Goal: Task Accomplishment & Management: Manage account settings

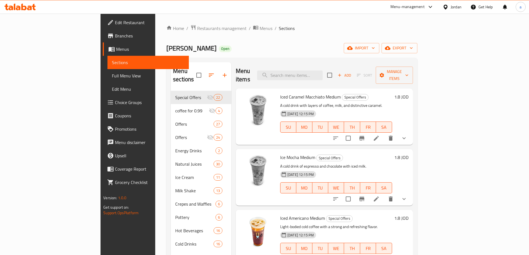
click at [277, 39] on div "Home / Restaurants management / Menus / Sections Abu Saleh Open import export M…" at bounding box center [291, 173] width 251 height 297
click at [112, 78] on span "Full Menu View" at bounding box center [148, 75] width 72 height 7
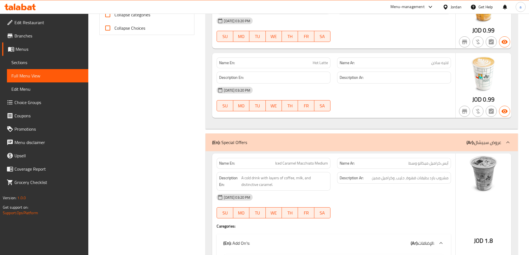
scroll to position [250, 0]
click at [39, 62] on span "Sections" at bounding box center [47, 62] width 72 height 7
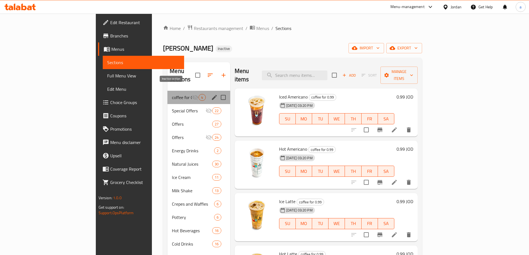
click at [192, 94] on icon "Menu sections" at bounding box center [195, 97] width 7 height 7
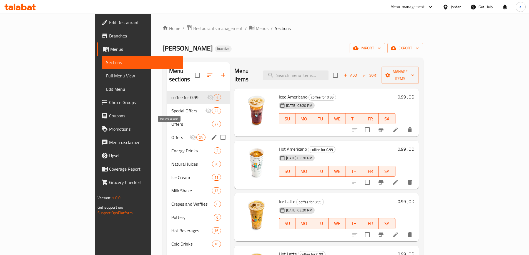
click at [189, 134] on icon "Menu sections" at bounding box center [192, 137] width 7 height 7
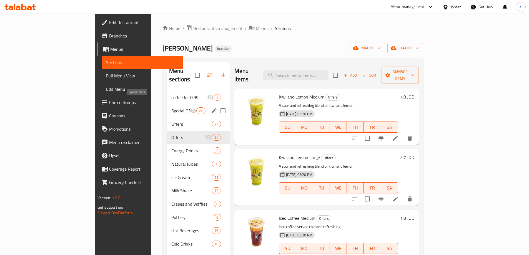
click at [171, 107] on span "Special Offers" at bounding box center [180, 110] width 18 height 7
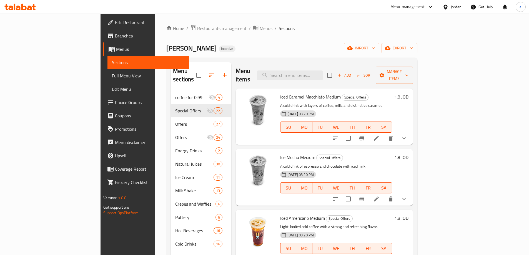
drag, startPoint x: 41, startPoint y: 80, endPoint x: 30, endPoint y: 80, distance: 10.8
click at [107, 80] on link "Full Menu View" at bounding box center [147, 75] width 81 height 13
click at [112, 79] on span "Full Menu View" at bounding box center [148, 75] width 72 height 7
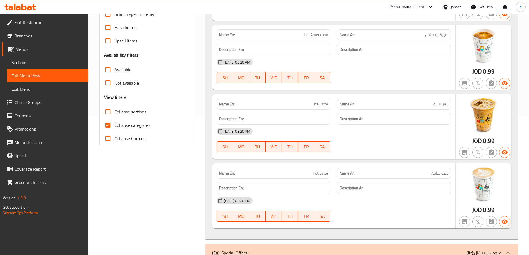
scroll to position [28, 0]
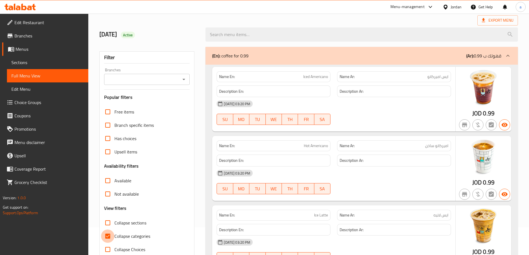
click at [109, 234] on input "Collapse categories" at bounding box center [107, 235] width 13 height 13
checkbox input "false"
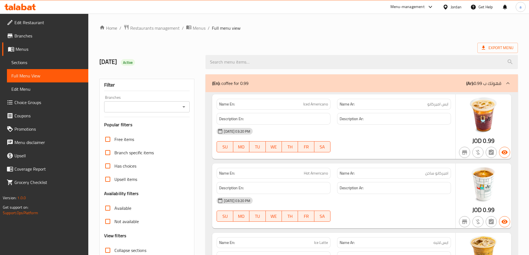
scroll to position [0, 0]
click at [53, 24] on span "Edit Restaurant" at bounding box center [48, 22] width 69 height 7
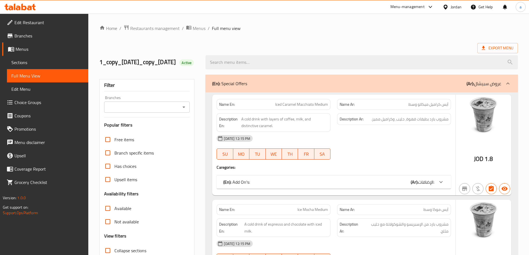
click at [393, 185] on div "(En): Add On's: (Ar): الإضافات:" at bounding box center [328, 182] width 211 height 7
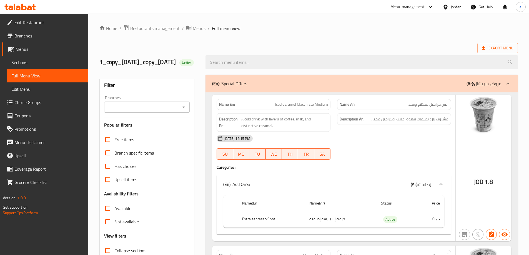
click at [34, 35] on span "Branches" at bounding box center [48, 35] width 69 height 7
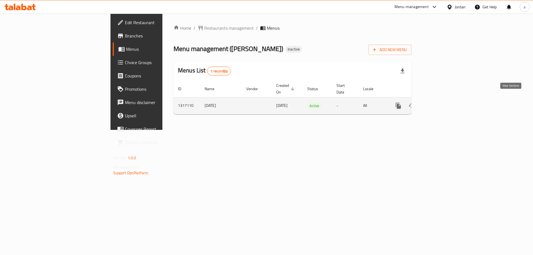
click at [445, 99] on link "enhanced table" at bounding box center [437, 105] width 13 height 13
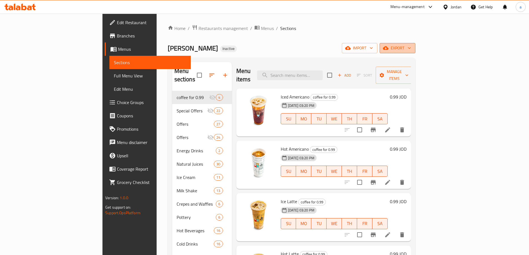
click at [411, 51] on span "export" at bounding box center [397, 48] width 27 height 7
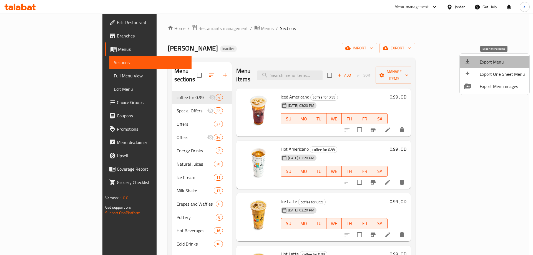
click at [506, 64] on span "Export Menu" at bounding box center [501, 62] width 45 height 7
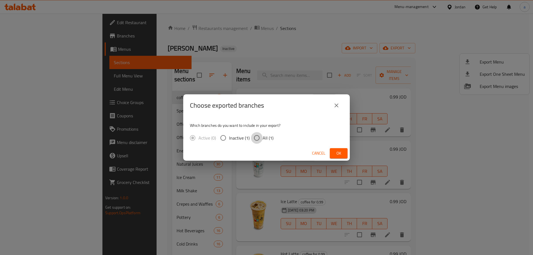
click at [259, 134] on input "All (1)" at bounding box center [257, 138] width 12 height 12
radio input "true"
click at [330, 152] on button "Ok" at bounding box center [339, 153] width 18 height 10
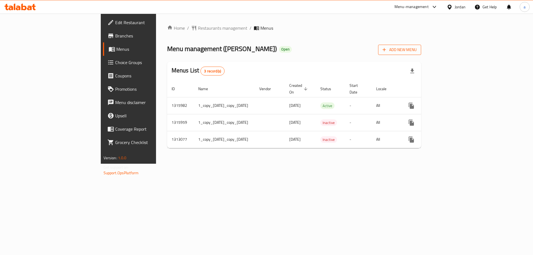
click at [416, 48] on span "Add New Menu" at bounding box center [399, 49] width 34 height 7
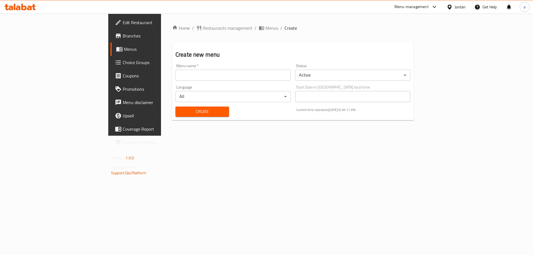
click at [110, 55] on link "Menus" at bounding box center [153, 48] width 87 height 13
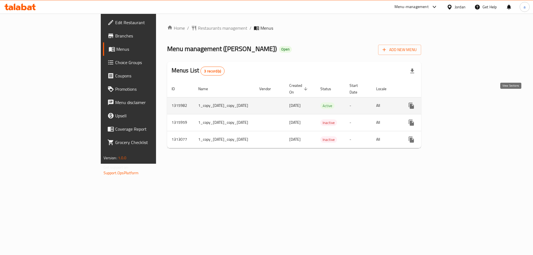
click at [458, 104] on link "enhanced table" at bounding box center [450, 105] width 13 height 13
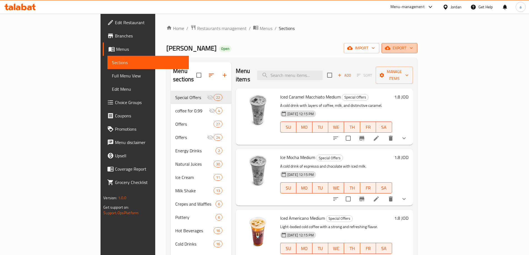
click at [413, 50] on span "export" at bounding box center [399, 48] width 27 height 7
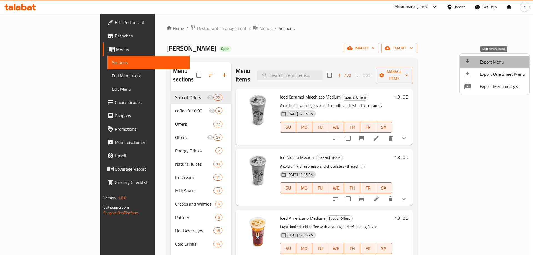
click at [492, 61] on span "Export Menu" at bounding box center [501, 62] width 45 height 7
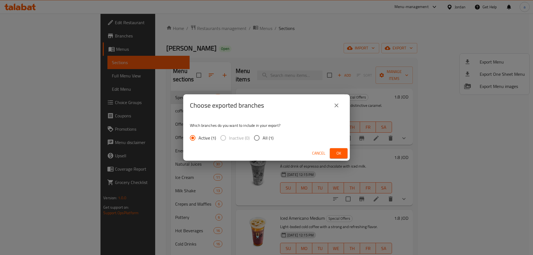
click at [265, 141] on span "All (1)" at bounding box center [267, 138] width 11 height 7
click at [262, 142] on input "All (1)" at bounding box center [257, 138] width 12 height 12
radio input "true"
click at [338, 153] on span "Ok" at bounding box center [338, 153] width 9 height 7
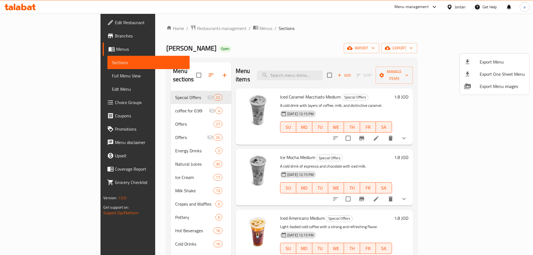
click at [166, 110] on div at bounding box center [266, 127] width 533 height 255
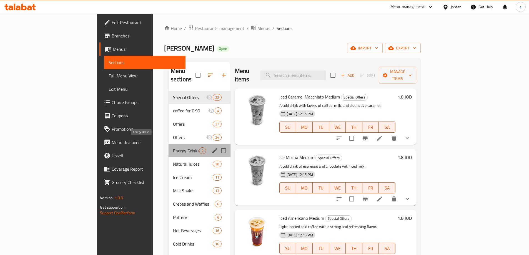
click at [173, 147] on span "Energy Drinks" at bounding box center [186, 150] width 26 height 7
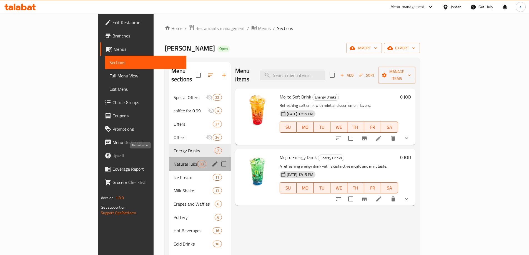
click at [173, 161] on span "Natural Juices" at bounding box center [185, 164] width 24 height 7
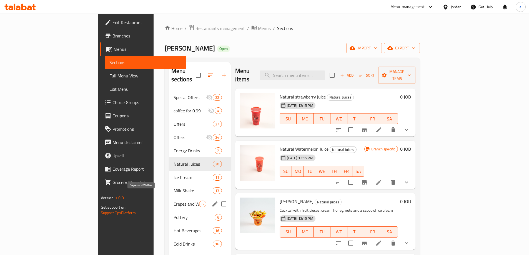
click at [173, 201] on span "Crepes and Waffles" at bounding box center [186, 204] width 26 height 7
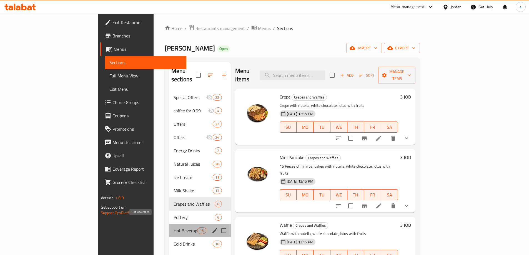
click at [173, 227] on span "Hot Beverages" at bounding box center [185, 230] width 24 height 7
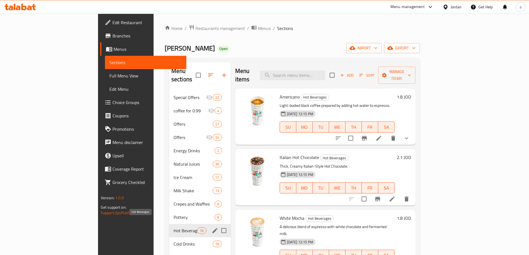
scroll to position [78, 0]
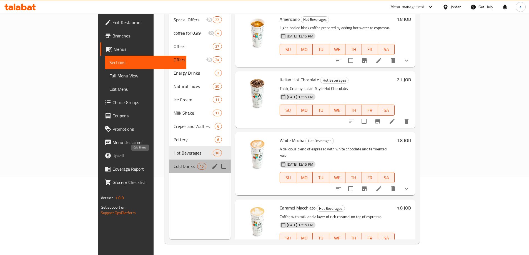
click at [173, 163] on span "Cold Drinks" at bounding box center [185, 166] width 24 height 7
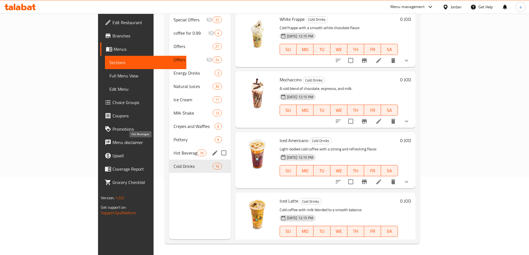
click at [173, 150] on span "Hot Beverages" at bounding box center [185, 153] width 24 height 7
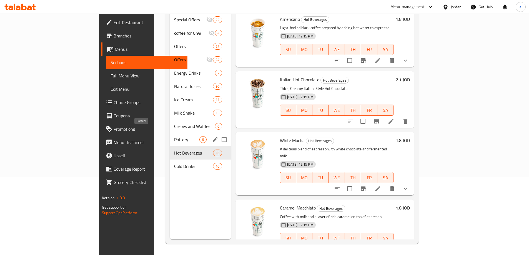
click at [174, 136] on span "Pottery" at bounding box center [186, 139] width 25 height 7
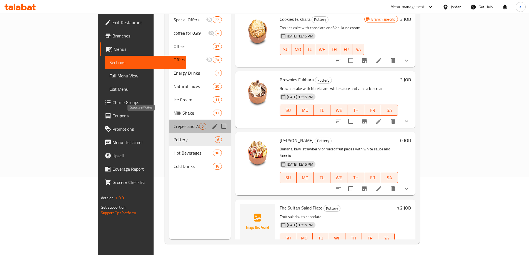
click at [173, 123] on span "Crepes and Waffles" at bounding box center [186, 126] width 26 height 7
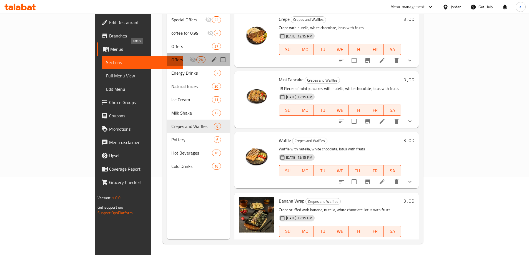
click at [171, 56] on span "Offers" at bounding box center [180, 59] width 18 height 7
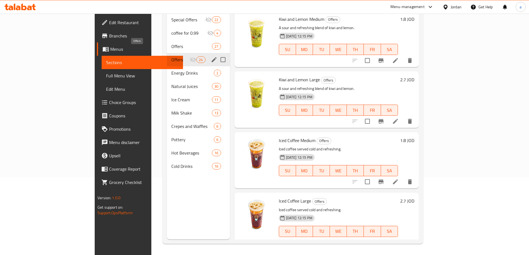
scroll to position [50, 0]
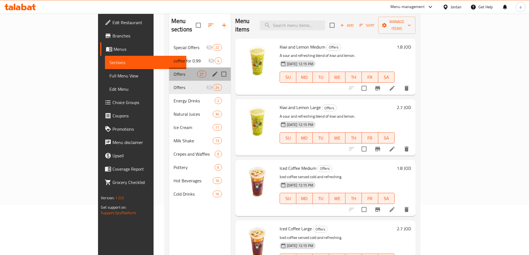
click at [169, 67] on div "Offers 27" at bounding box center [200, 73] width 62 height 13
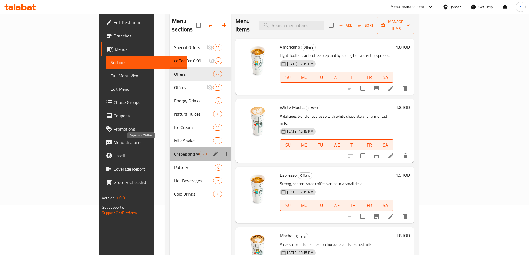
click at [174, 151] on span "Crepes and Waffles" at bounding box center [186, 154] width 25 height 7
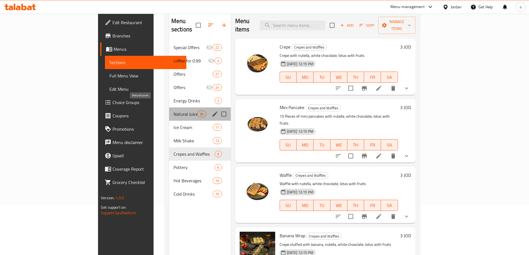
click at [173, 111] on span "Natural Juices" at bounding box center [185, 114] width 24 height 7
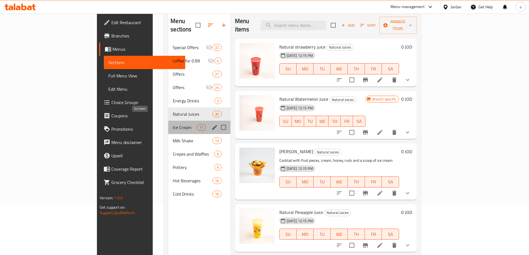
click at [173, 124] on span "Ice Cream" at bounding box center [185, 127] width 24 height 7
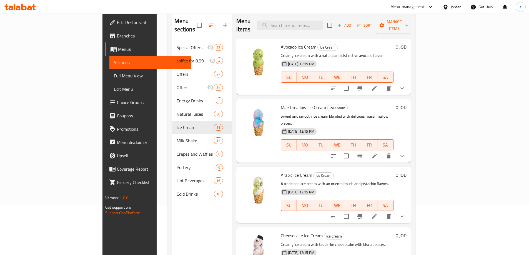
scroll to position [55, 0]
